Goal: Answer question/provide support: Answer question/provide support

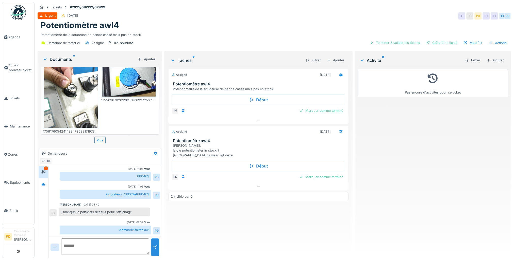
scroll to position [4, 0]
click at [83, 243] on textarea at bounding box center [105, 247] width 88 height 16
click at [84, 245] on textarea at bounding box center [105, 247] width 88 height 16
click at [65, 241] on textarea "**********" at bounding box center [105, 247] width 88 height 16
click at [112, 242] on textarea "**********" at bounding box center [105, 247] width 88 height 16
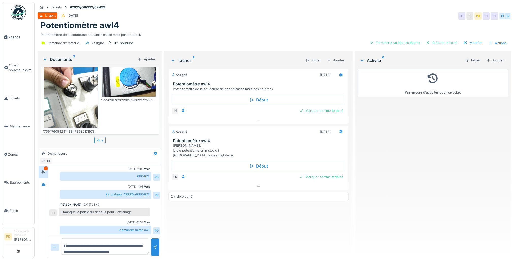
type textarea "**********"
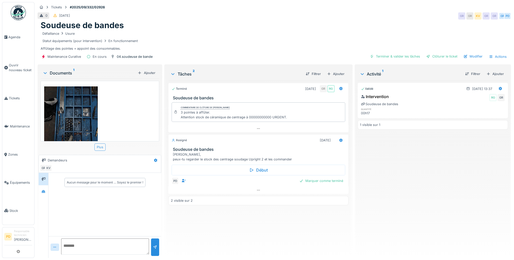
click at [99, 148] on div "Plus" at bounding box center [99, 147] width 11 height 7
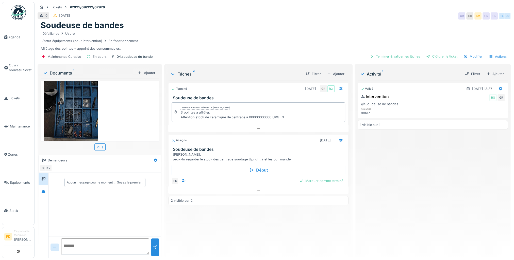
scroll to position [7, 0]
click at [65, 111] on img at bounding box center [71, 114] width 54 height 71
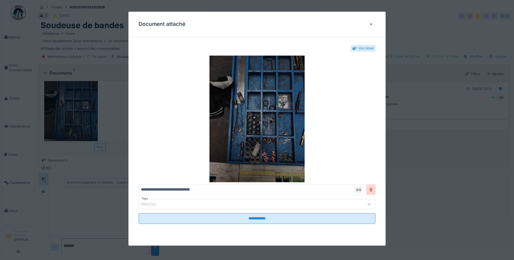
click at [373, 23] on div at bounding box center [371, 24] width 4 height 5
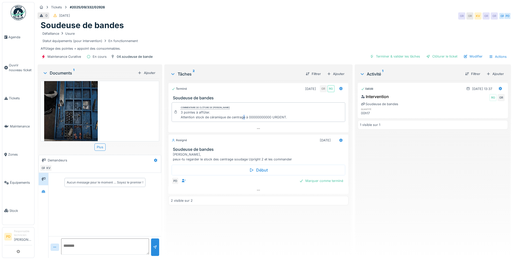
click at [244, 116] on div "3 pointes à affûter. Attention stock de céramique de centrage à 00000000000 URG…" at bounding box center [233, 115] width 106 height 10
click at [316, 112] on div "Commentaire de clôture de Gilles Rommelaere 3 pointes à affûter. Attention stoc…" at bounding box center [257, 112] width 173 height 20
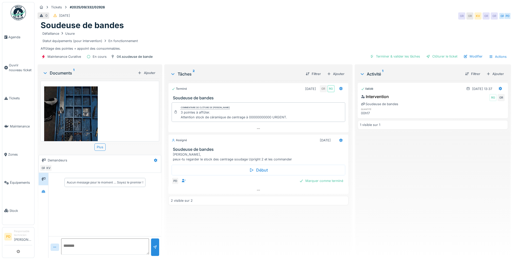
scroll to position [4, 0]
click at [81, 239] on textarea at bounding box center [105, 247] width 88 height 16
click at [56, 246] on icon at bounding box center [55, 247] width 4 height 3
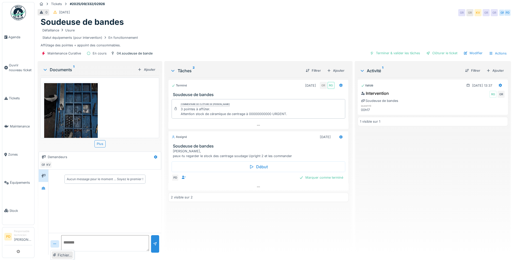
click at [62, 255] on div "Fichier…" at bounding box center [62, 256] width 21 height 8
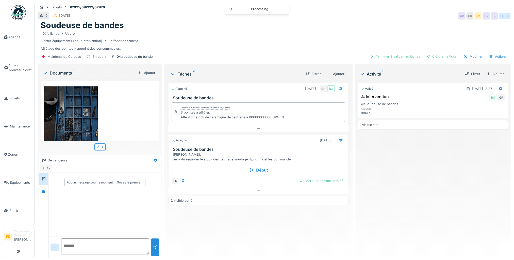
scroll to position [14, 0]
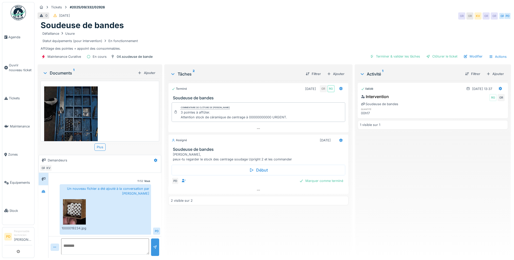
click at [155, 245] on div at bounding box center [155, 247] width 4 height 5
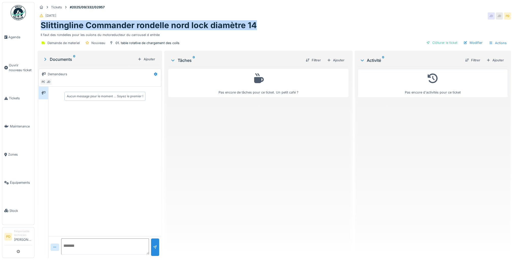
drag, startPoint x: 261, startPoint y: 26, endPoint x: 40, endPoint y: 25, distance: 221.4
click at [40, 25] on div "Slittingline Commander [PERSON_NAME] nord lock diamètre 14 Il faut des rondelle…" at bounding box center [274, 29] width 473 height 17
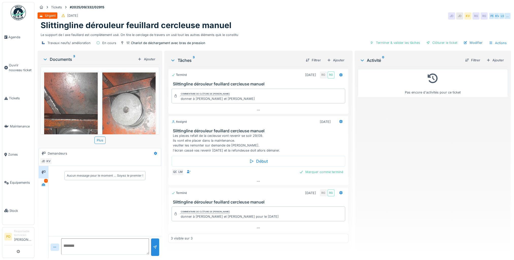
scroll to position [127, 0]
